Goal: Information Seeking & Learning: Learn about a topic

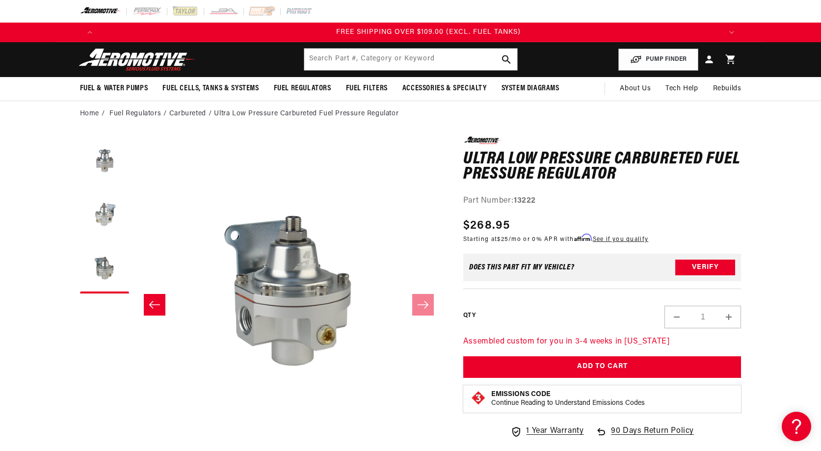
scroll to position [0, 1868]
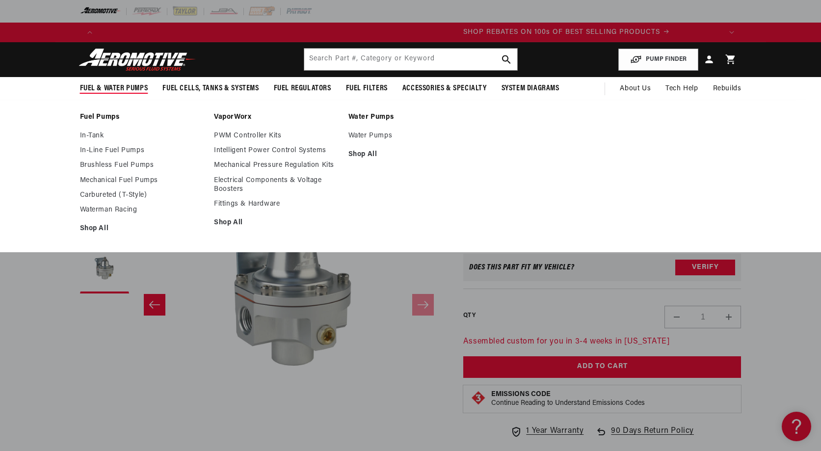
click at [137, 92] on span "Fuel & Water Pumps" at bounding box center [114, 88] width 68 height 10
click at [108, 197] on link "Carbureted (T-Style)" at bounding box center [142, 195] width 125 height 9
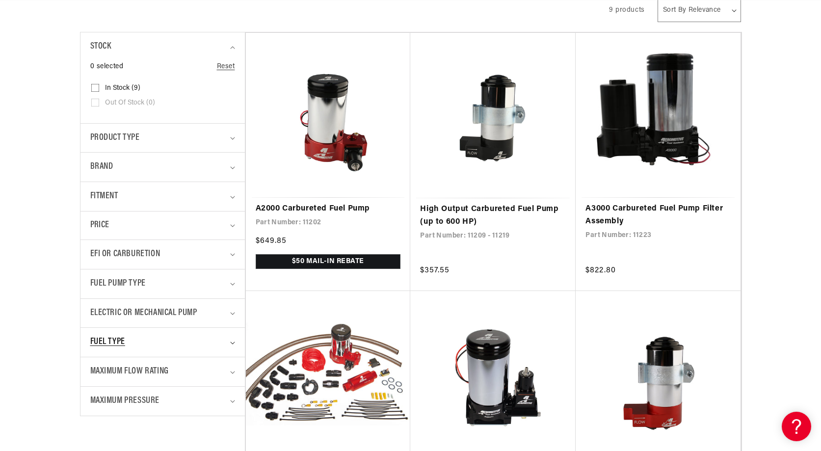
scroll to position [0, 623]
click at [168, 378] on span "Maximum Flow Rating" at bounding box center [129, 372] width 79 height 14
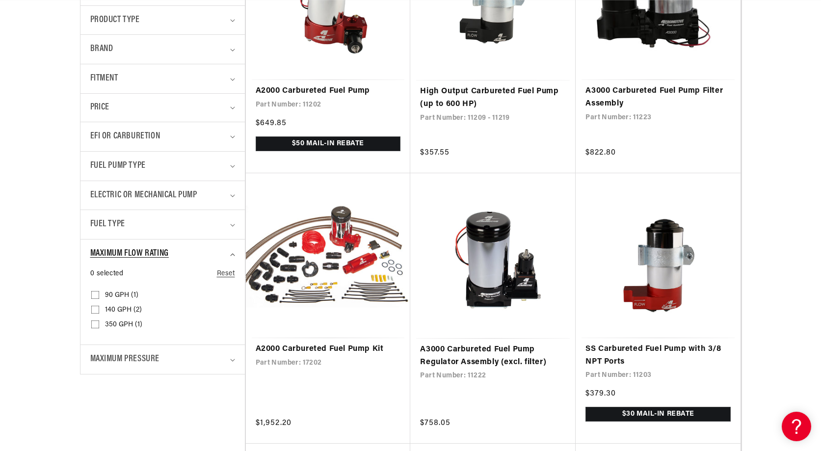
scroll to position [359, 0]
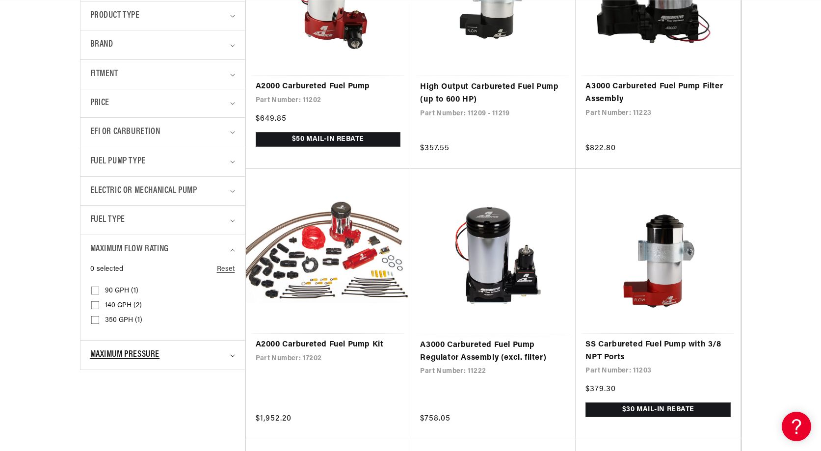
click at [154, 348] on summary "Maximum Pressure" at bounding box center [162, 355] width 145 height 29
click at [208, 251] on div "Maximum Flow Rating" at bounding box center [158, 250] width 136 height 14
click at [120, 319] on span "15 PSI (1)" at bounding box center [119, 320] width 28 height 9
click at [99, 319] on input "15 PSI (1) 15 PSI (1 product)" at bounding box center [95, 322] width 8 height 8
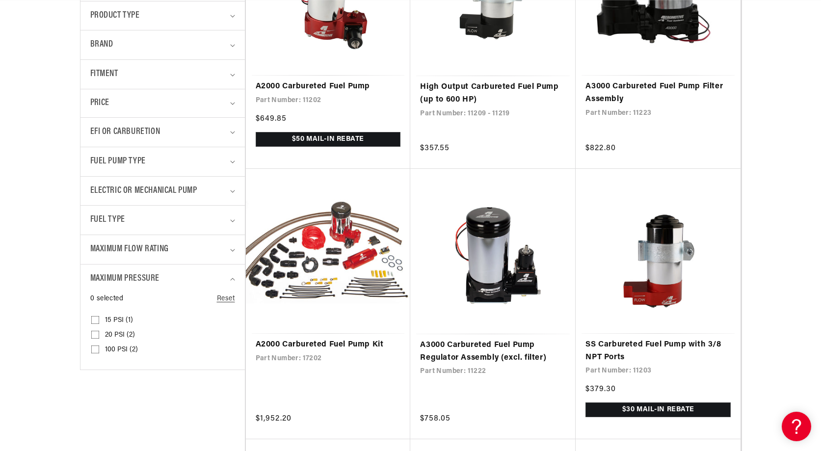
checkbox input "true"
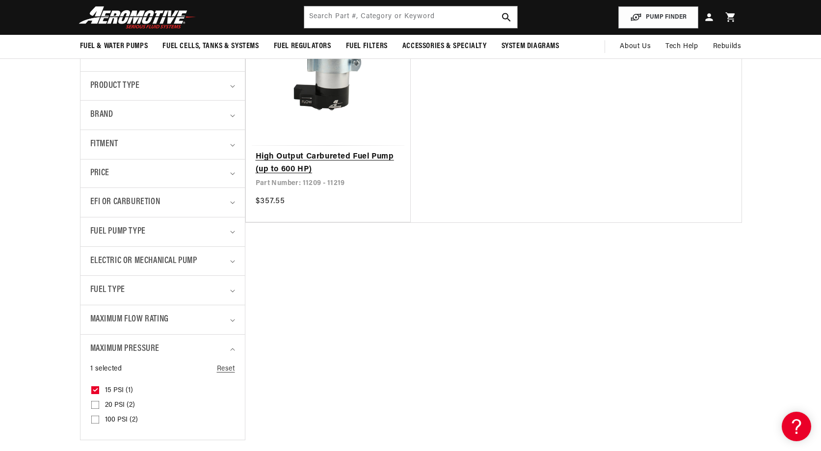
scroll to position [287, 0]
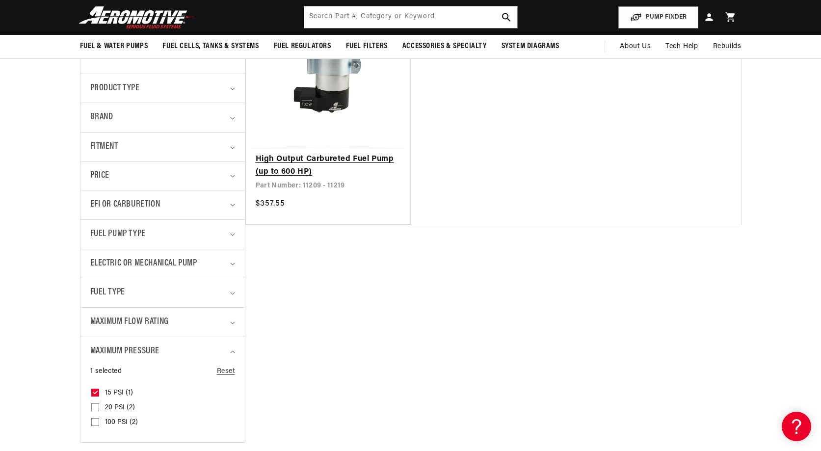
click at [355, 153] on link "High Output Carbureted Fuel Pump (up to 600 HP)" at bounding box center [328, 165] width 145 height 25
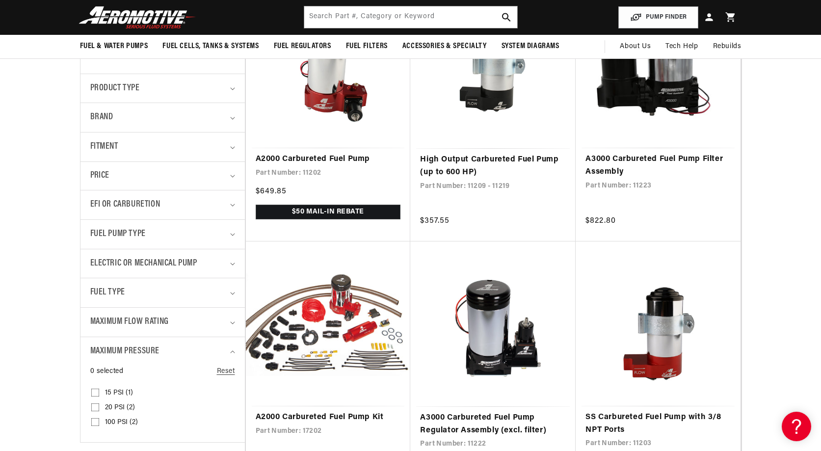
click at [173, 2] on header "Fuel & Water Pumps Back In-Tank In-Line Fuel Pumps" at bounding box center [410, 17] width 711 height 35
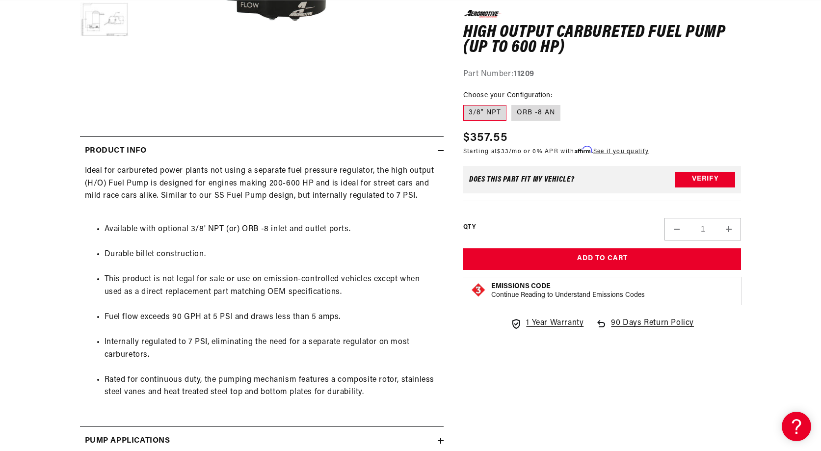
scroll to position [0, 1245]
